Goal: Check status: Check status

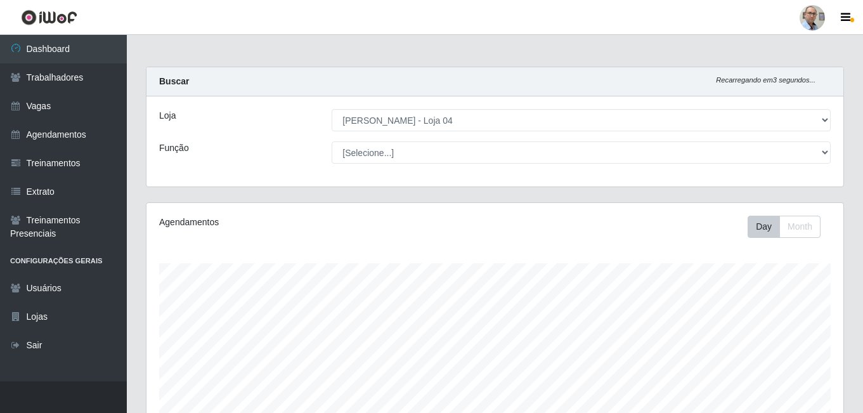
select select "251"
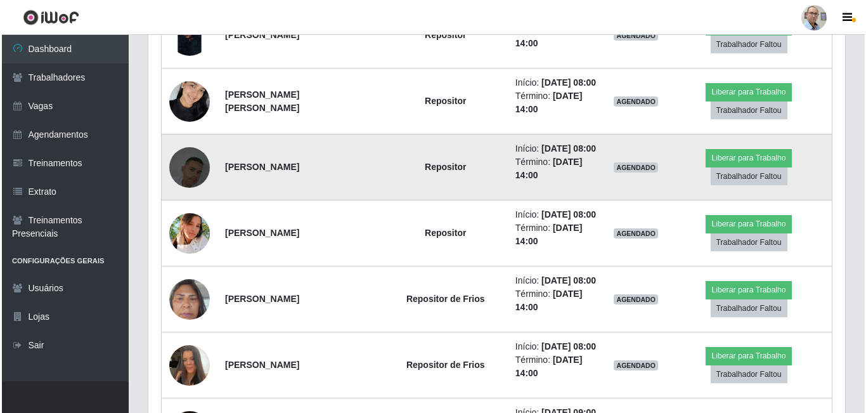
scroll to position [774, 0]
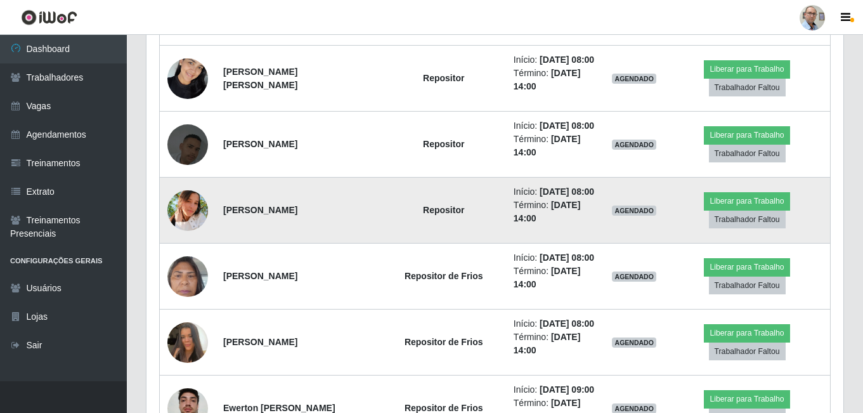
click at [193, 231] on img at bounding box center [187, 210] width 41 height 41
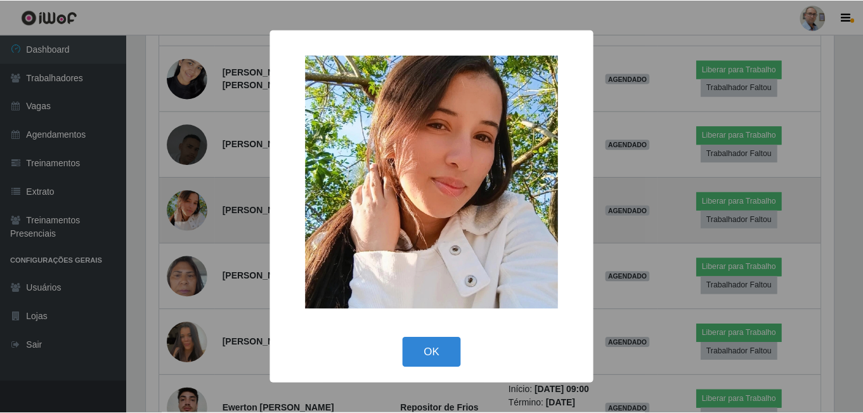
scroll to position [263, 690]
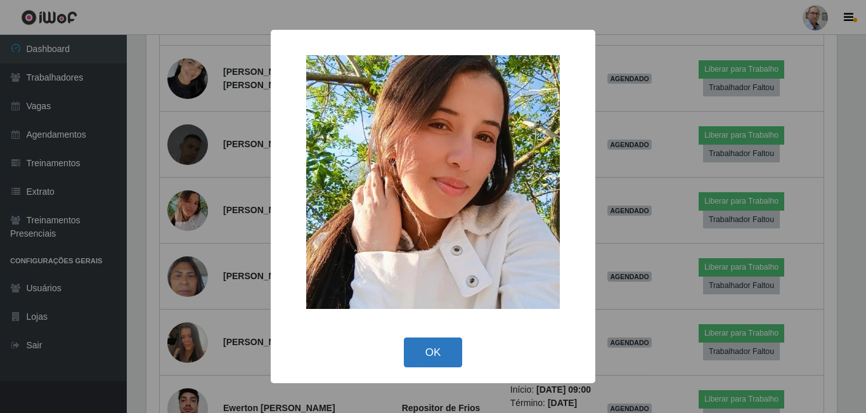
click at [430, 350] on button "OK" at bounding box center [433, 352] width 59 height 30
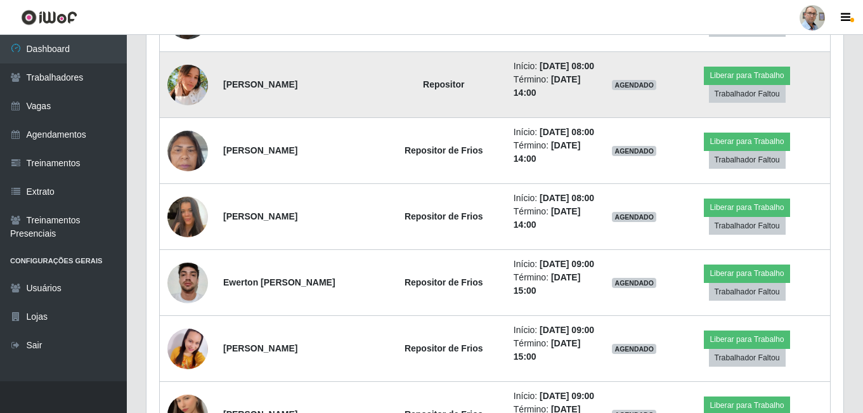
scroll to position [901, 0]
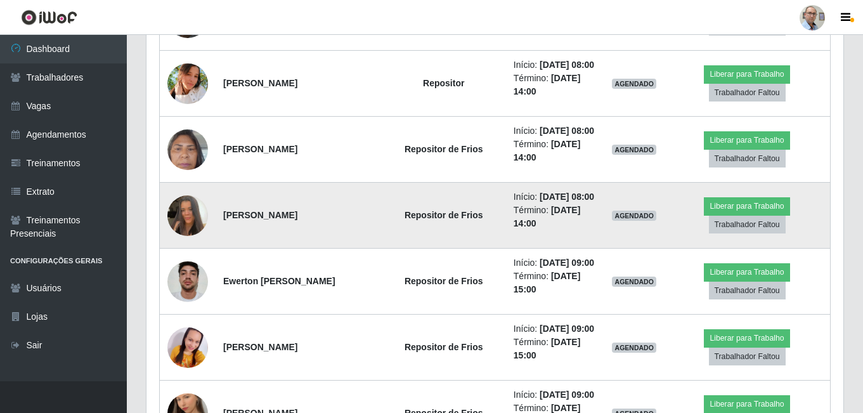
click at [200, 252] on img at bounding box center [187, 215] width 41 height 72
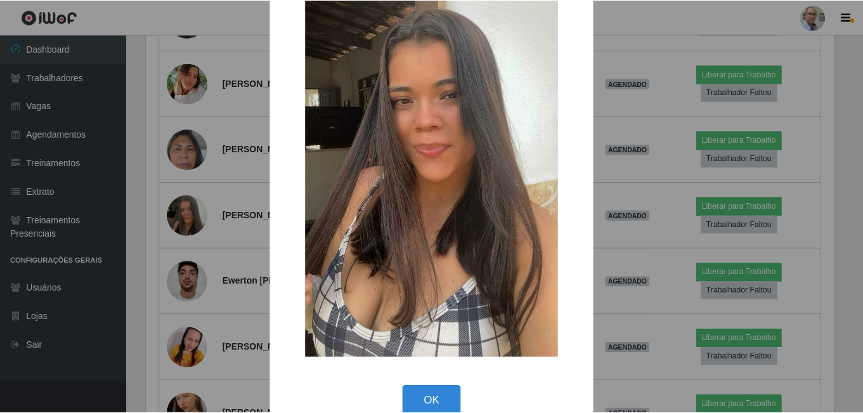
scroll to position [149, 0]
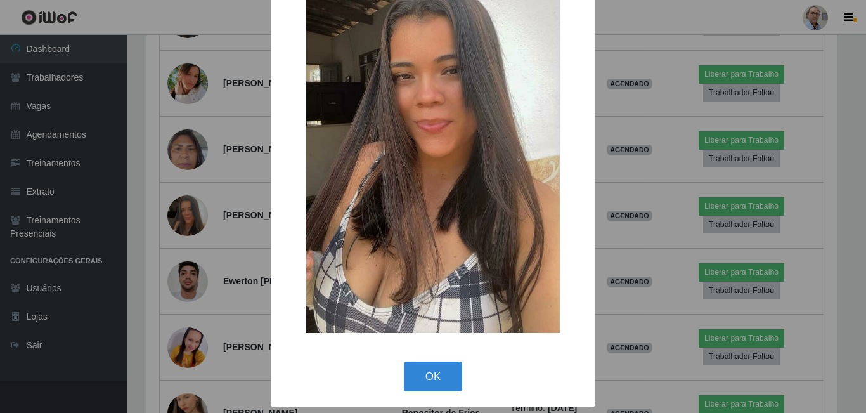
click at [240, 285] on div "× OK Cancel" at bounding box center [433, 206] width 866 height 413
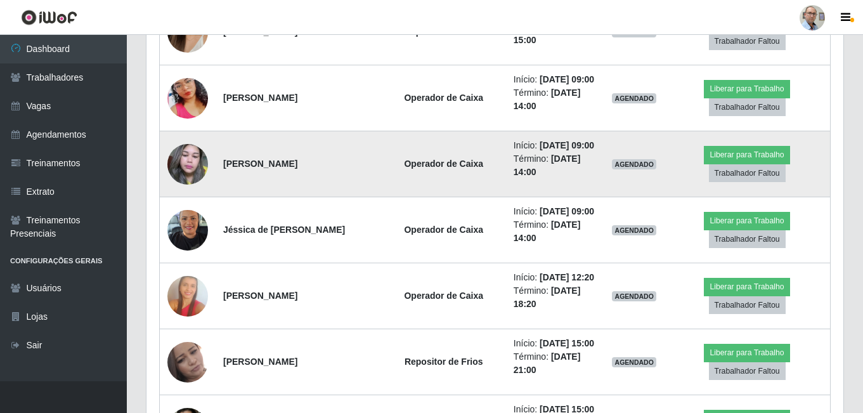
scroll to position [1281, 0]
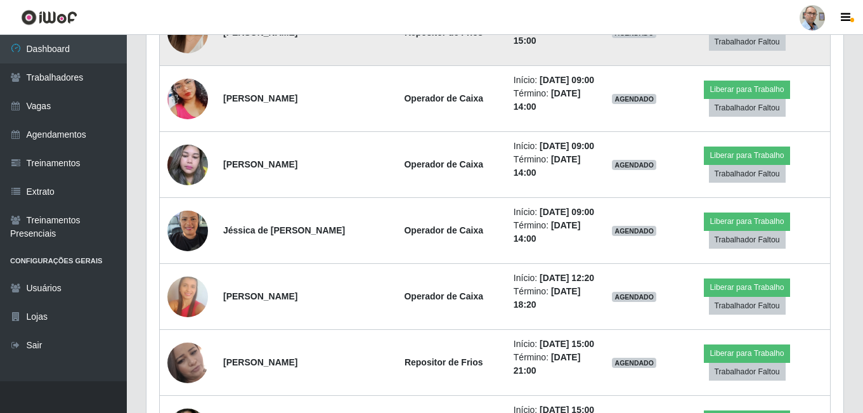
click at [183, 69] on img at bounding box center [187, 33] width 41 height 72
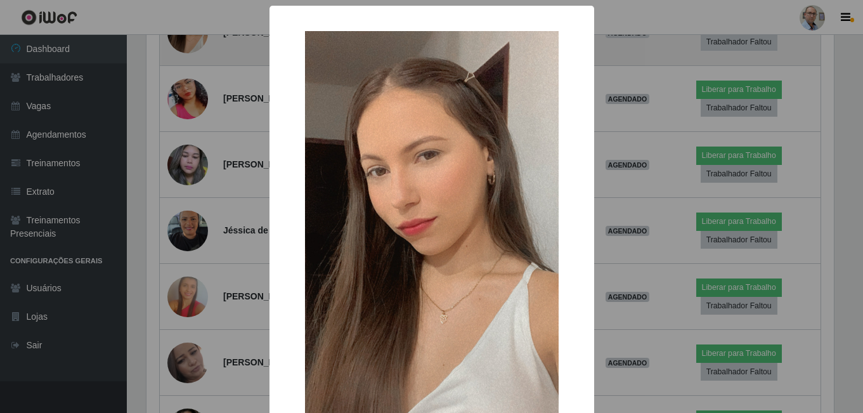
scroll to position [263, 690]
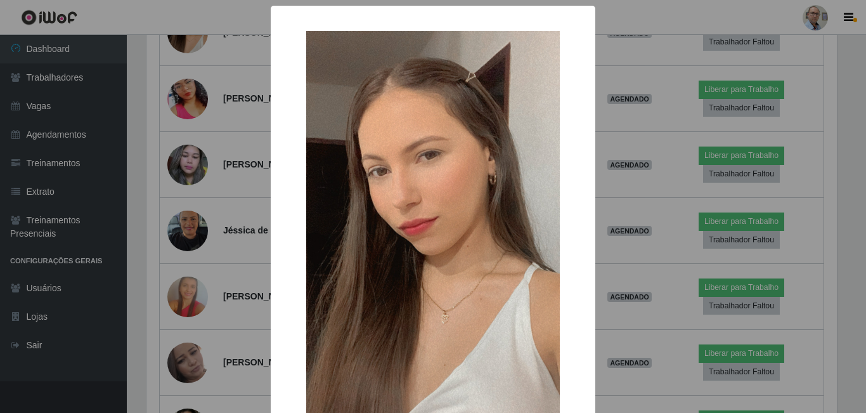
click at [257, 231] on div "× OK Cancel" at bounding box center [433, 206] width 866 height 413
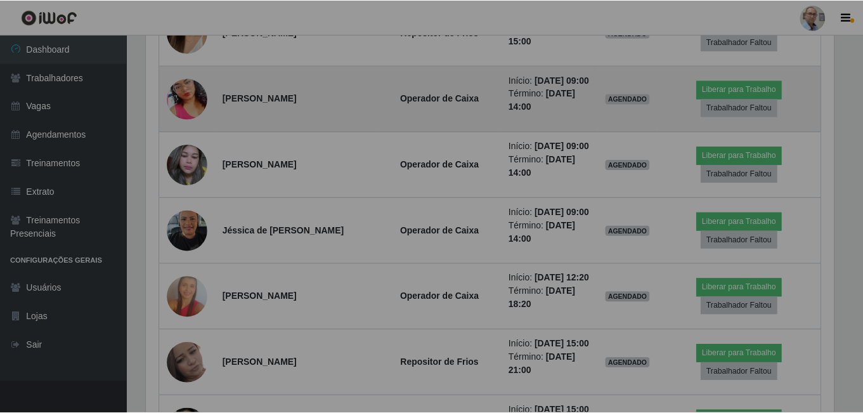
scroll to position [263, 697]
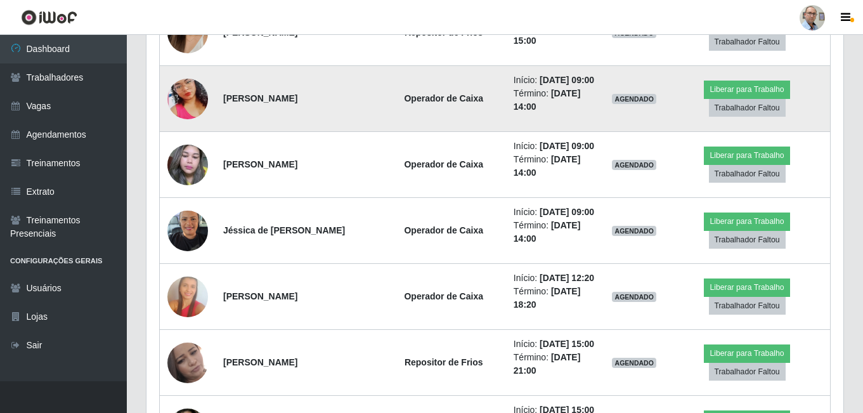
click at [182, 135] on img at bounding box center [187, 99] width 41 height 72
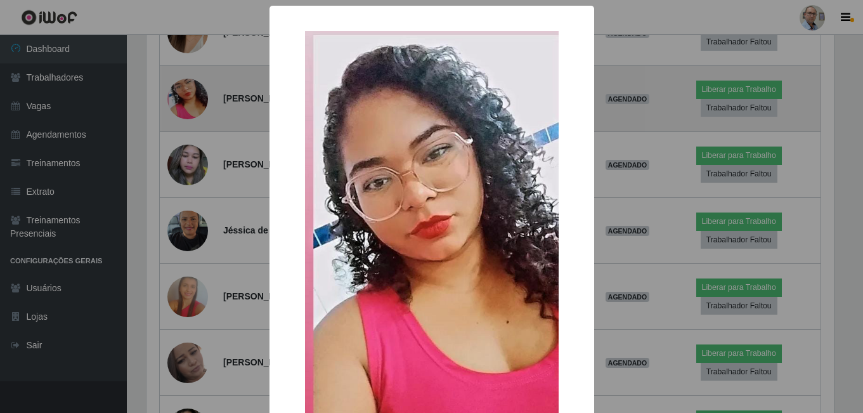
scroll to position [263, 690]
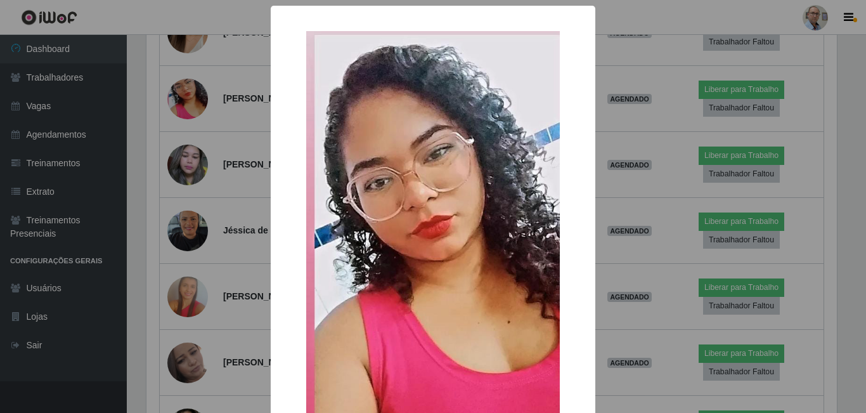
click at [228, 247] on div "× OK Cancel" at bounding box center [433, 206] width 866 height 413
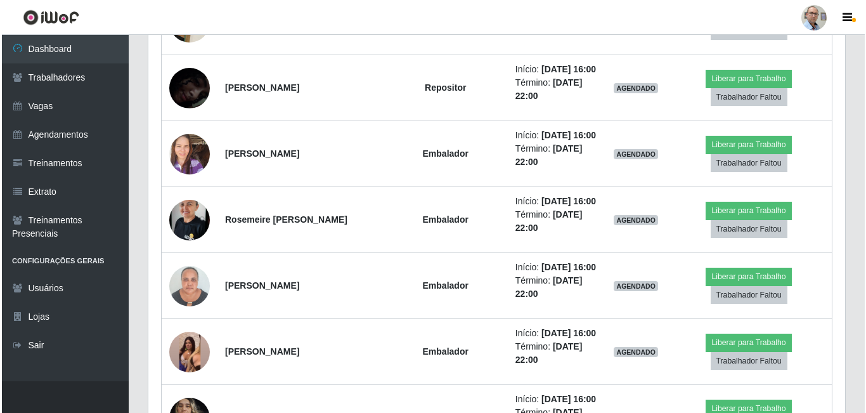
scroll to position [2232, 0]
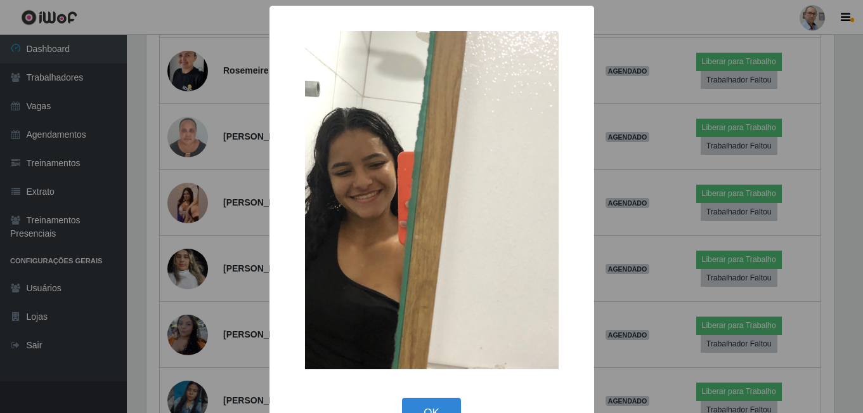
scroll to position [263, 690]
click at [229, 198] on div "× OK Cancel" at bounding box center [433, 206] width 866 height 413
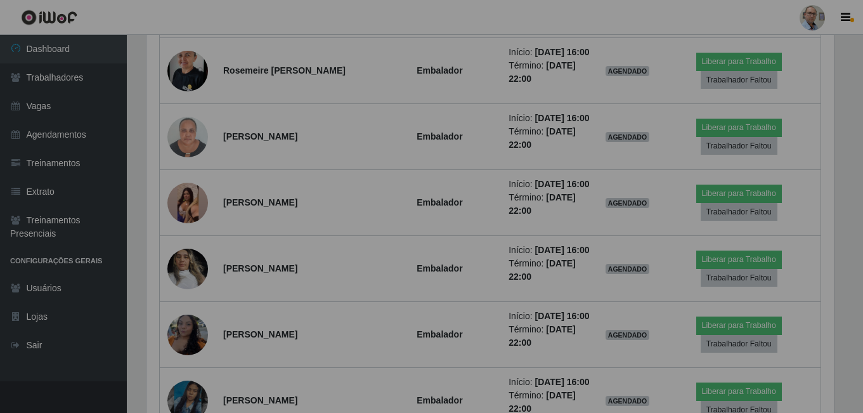
scroll to position [0, 0]
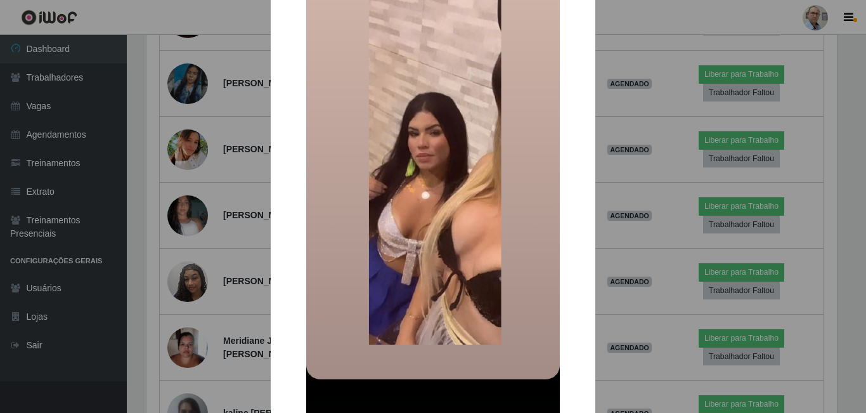
click at [249, 238] on div "× OK Cancel" at bounding box center [433, 206] width 866 height 413
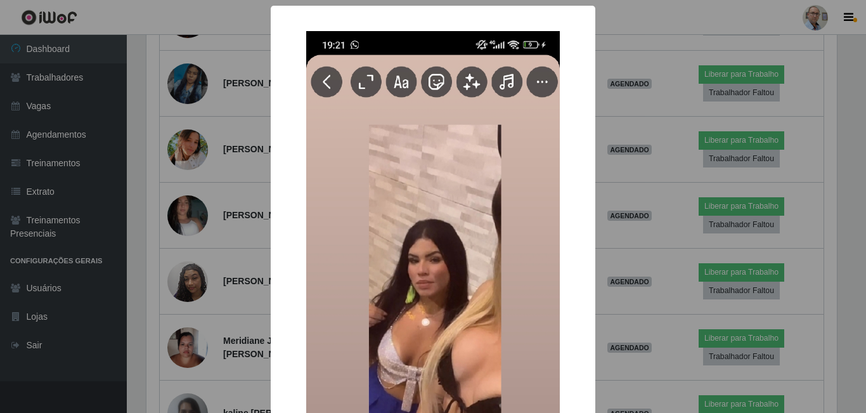
click at [231, 234] on div "× OK Cancel" at bounding box center [433, 206] width 866 height 413
